Goal: Find specific page/section: Find specific page/section

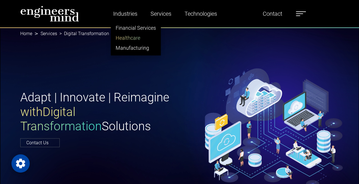
click at [131, 36] on link "Healthcare" at bounding box center [135, 38] width 49 height 10
